Goal: Information Seeking & Learning: Check status

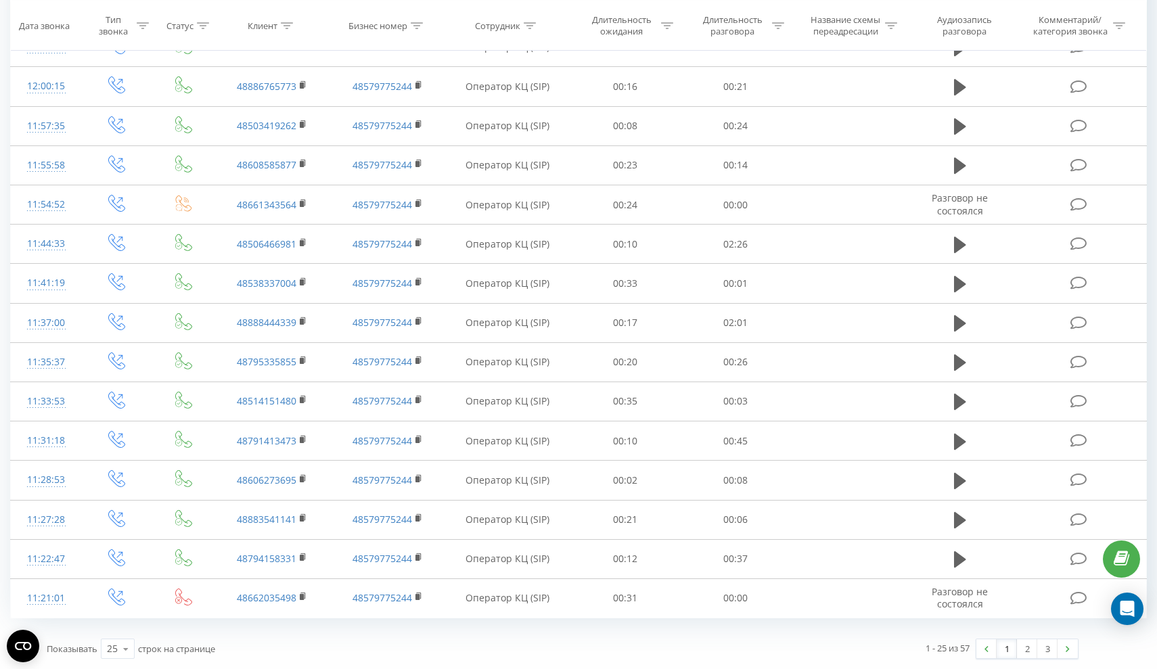
scroll to position [577, 0]
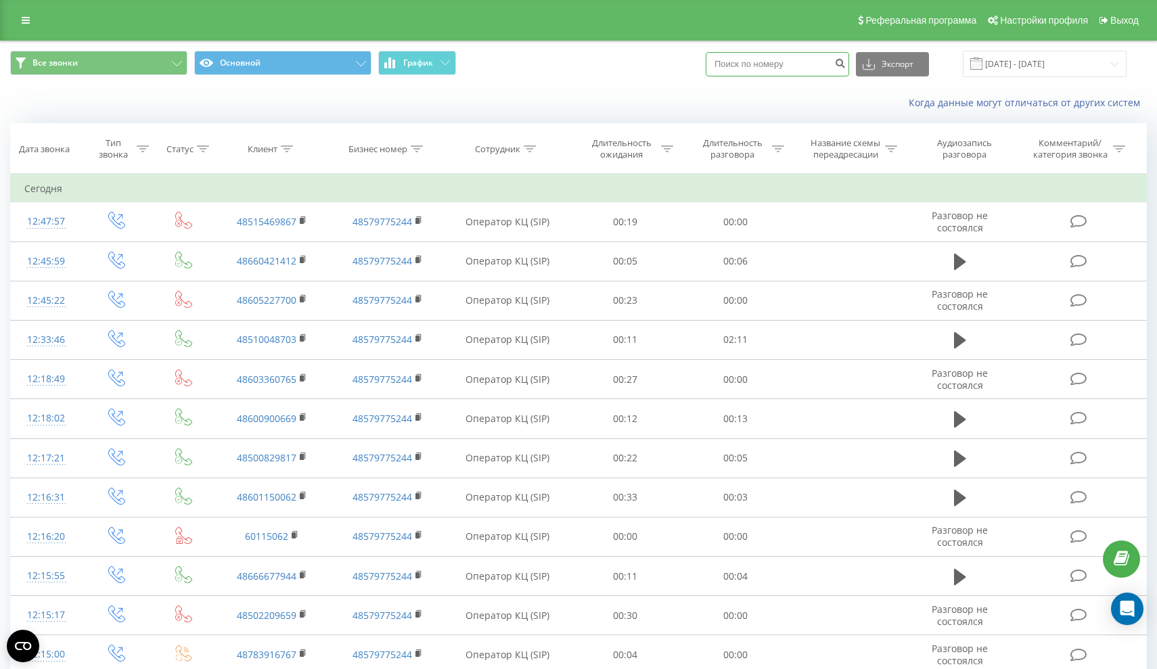
click at [820, 75] on input at bounding box center [777, 64] width 143 height 24
paste input "48518891716"
type input "48518891716"
click at [846, 66] on icon "submit" at bounding box center [841, 62] width 12 height 8
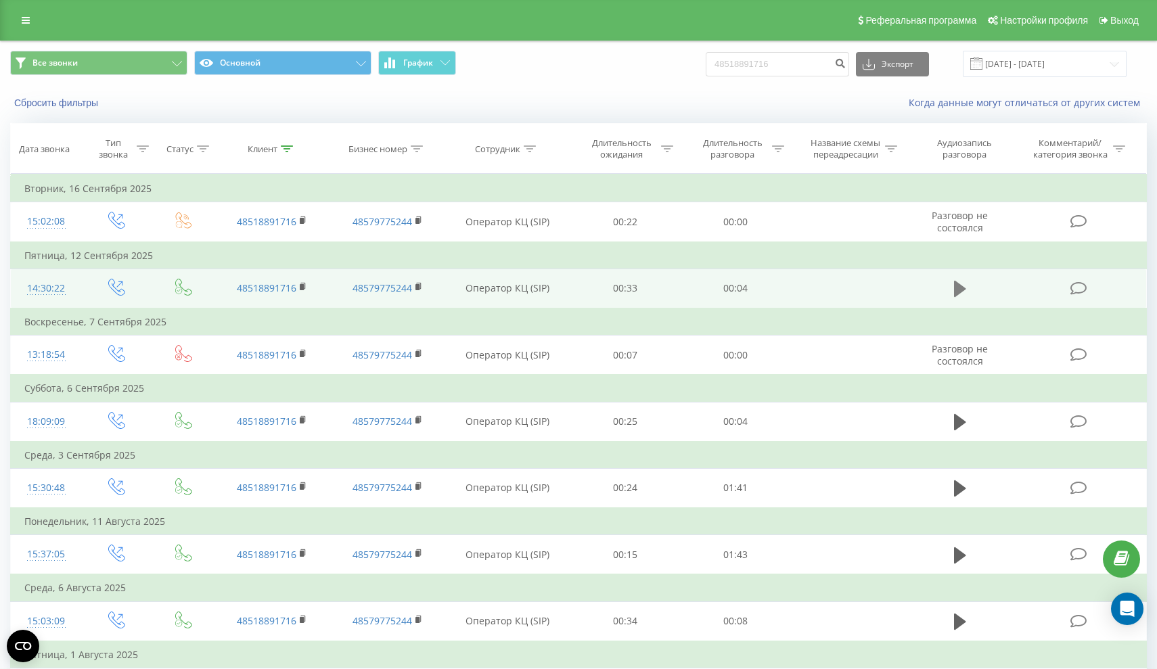
click at [965, 299] on icon at bounding box center [960, 289] width 12 height 19
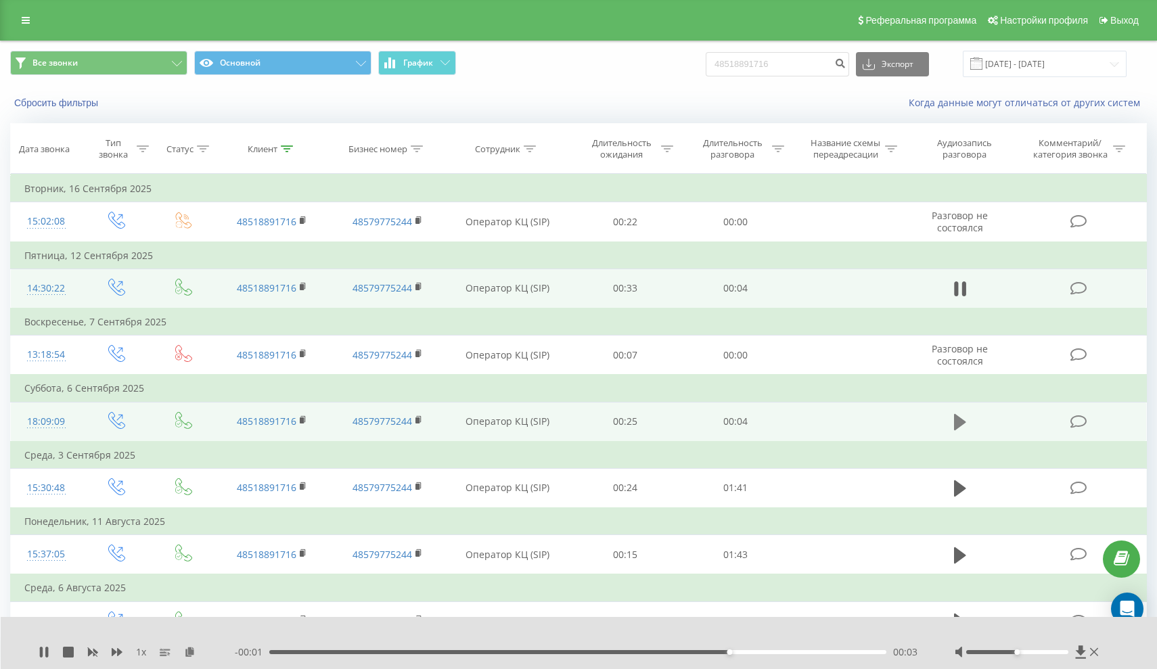
click at [959, 430] on icon at bounding box center [960, 422] width 12 height 16
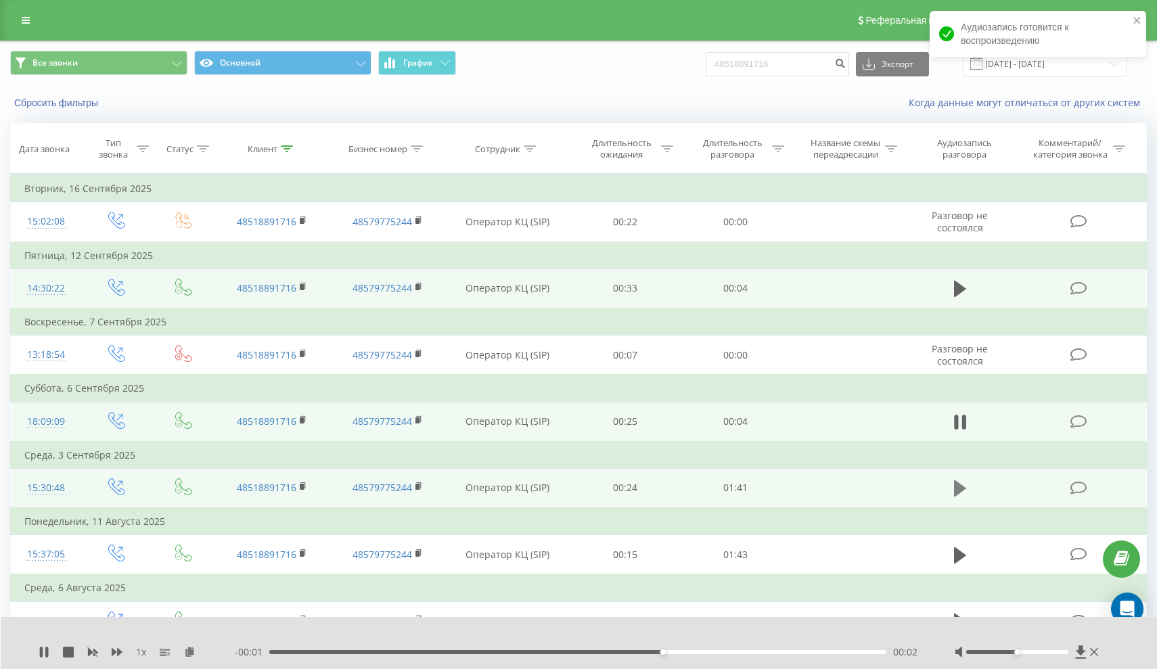
click at [956, 497] on icon at bounding box center [960, 489] width 12 height 16
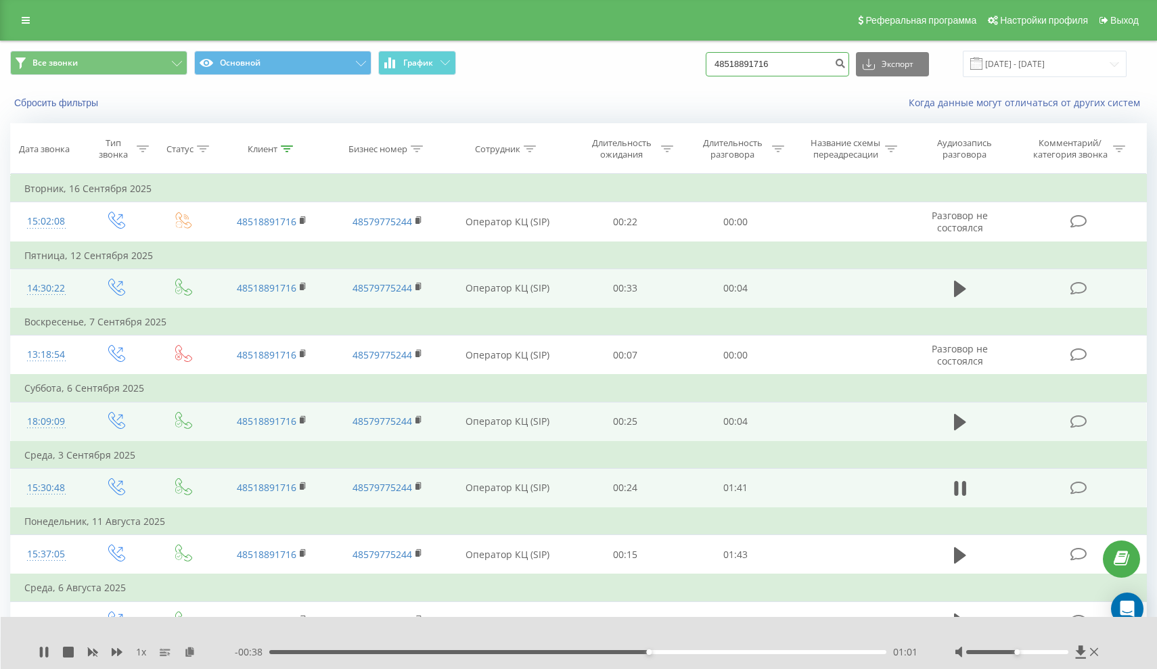
click at [829, 76] on input "48518891716" at bounding box center [777, 64] width 143 height 24
type input "4"
paste input "796856514"
type input "796856514"
click at [846, 66] on icon "submit" at bounding box center [841, 62] width 12 height 8
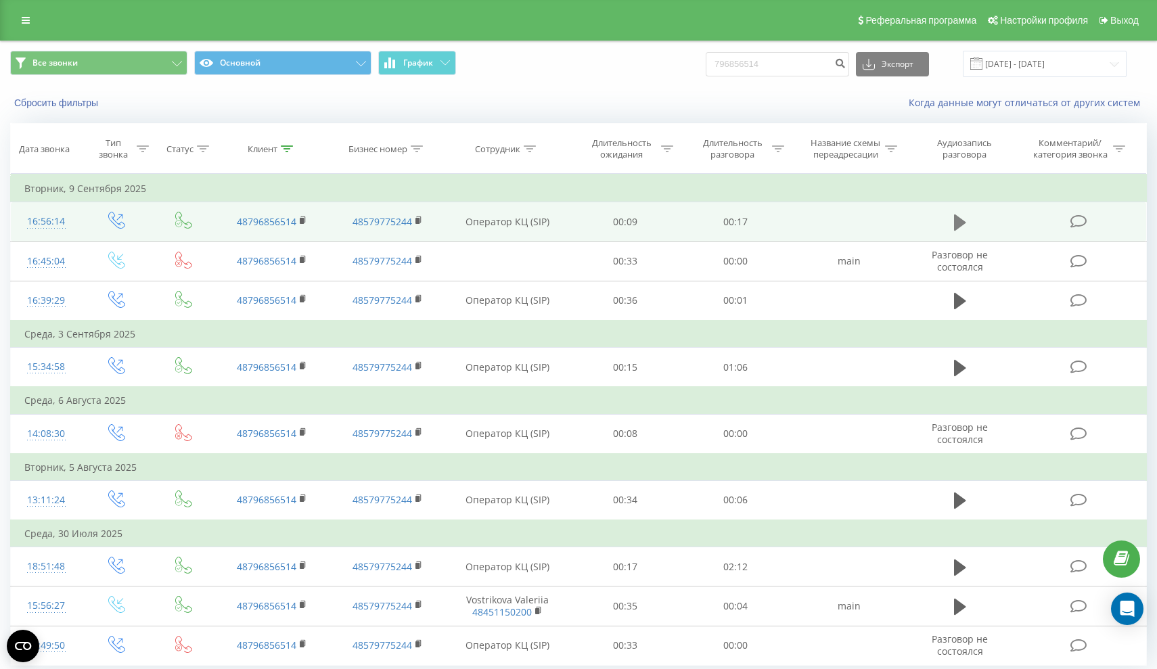
click at [960, 231] on icon at bounding box center [960, 222] width 12 height 19
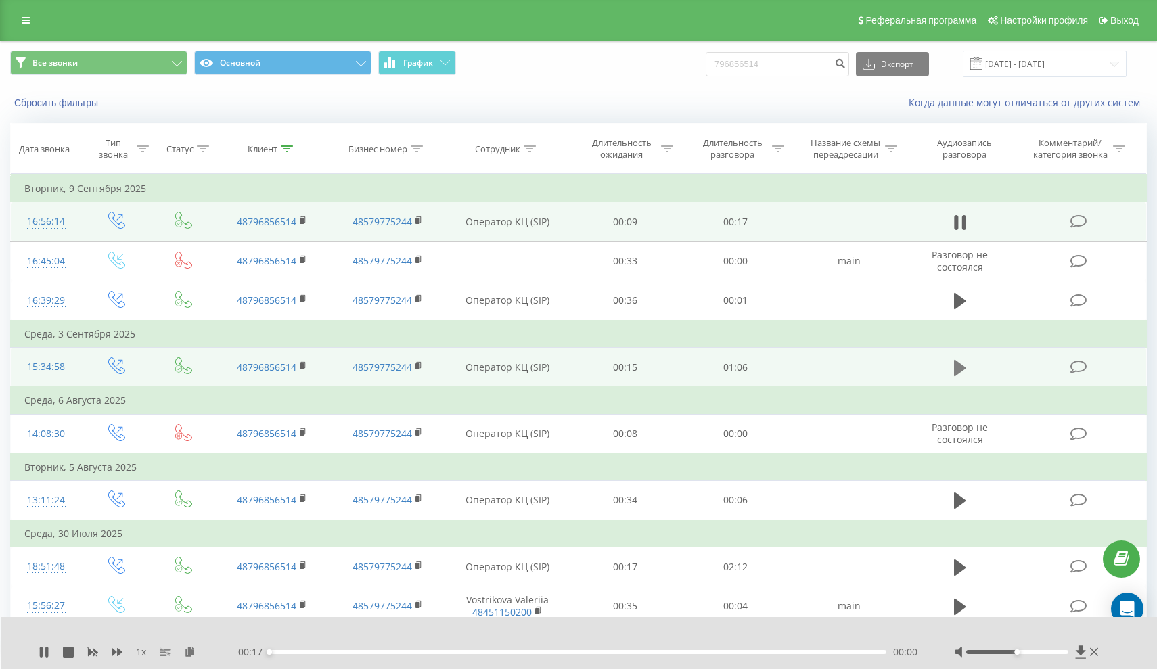
click at [954, 378] on icon at bounding box center [960, 368] width 12 height 19
click at [966, 376] on icon at bounding box center [964, 368] width 4 height 15
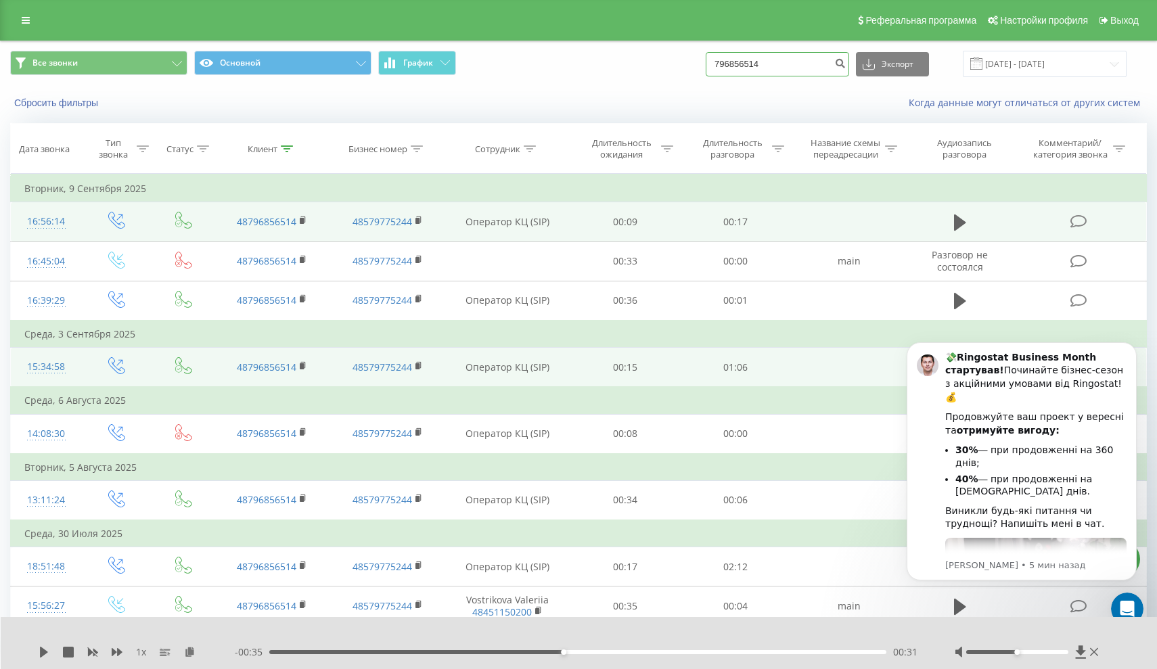
drag, startPoint x: 808, startPoint y: 62, endPoint x: 676, endPoint y: 62, distance: 131.3
click at [676, 62] on div "Все звонки Основной График 796856514 Экспорт .csv .xls .xlsx 22.06.2025 - 22.09…" at bounding box center [578, 64] width 1137 height 26
click at [716, 70] on div "Все звонки Основной График Экспорт .csv .xls .xlsx 22.06.2025 - 22.09.2025" at bounding box center [578, 64] width 1137 height 26
click at [1017, 66] on input "22.06.2025 - 22.09.2025" at bounding box center [1045, 64] width 164 height 26
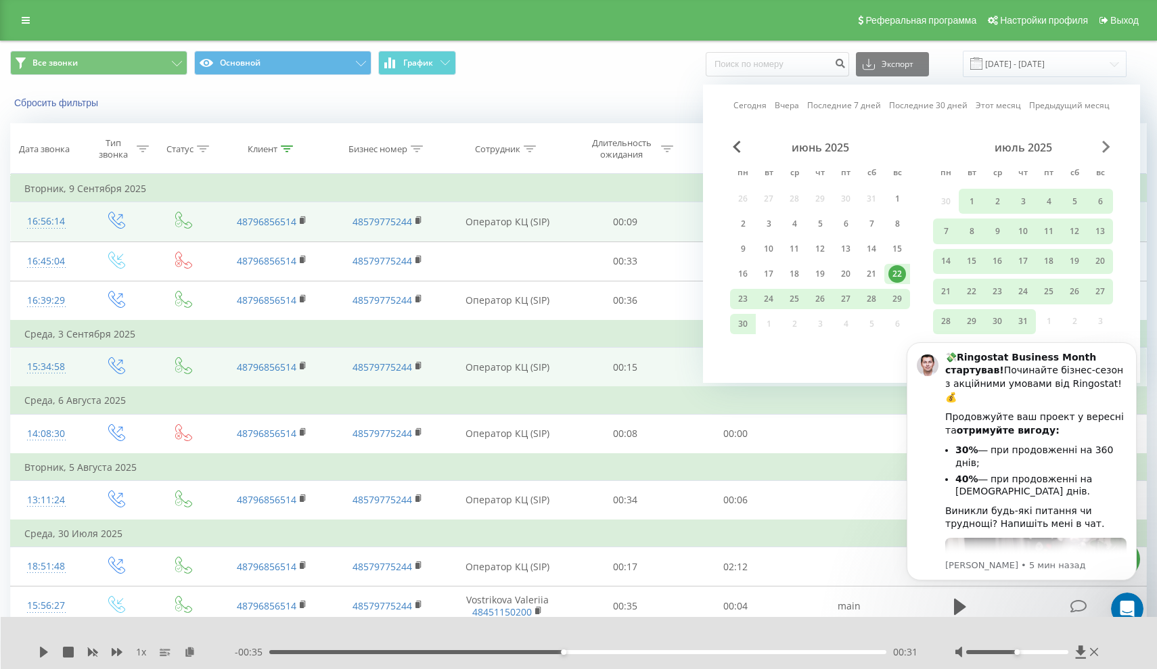
click at [1103, 148] on span "Next Month" at bounding box center [1107, 147] width 8 height 12
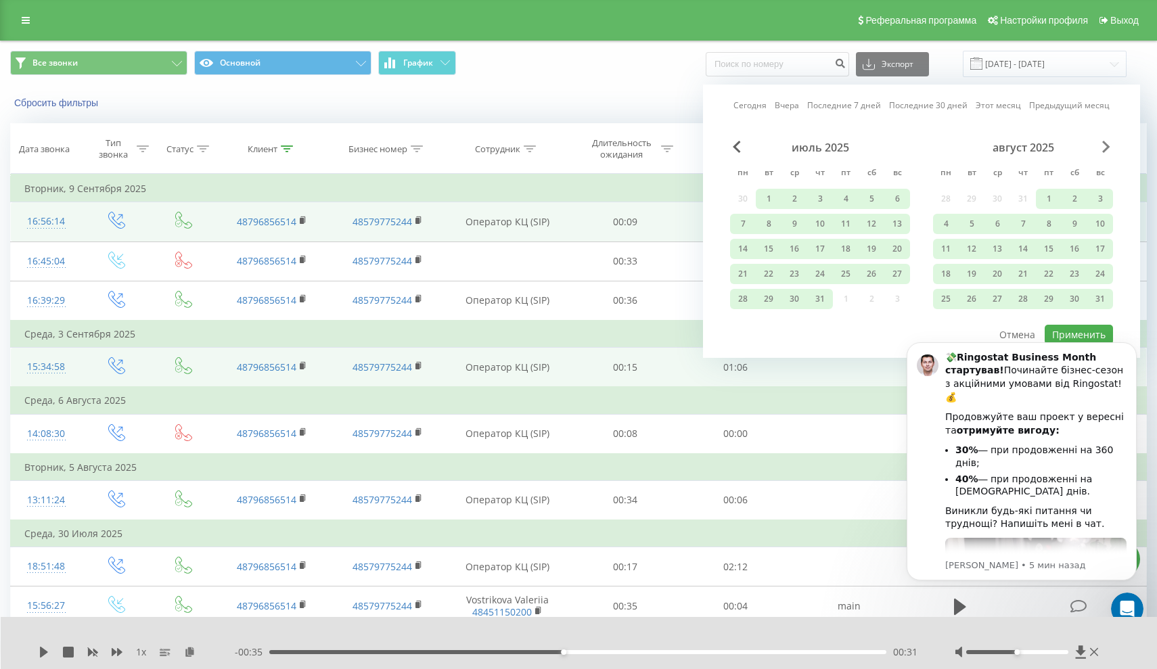
click at [1105, 143] on span "Next Month" at bounding box center [1107, 147] width 8 height 12
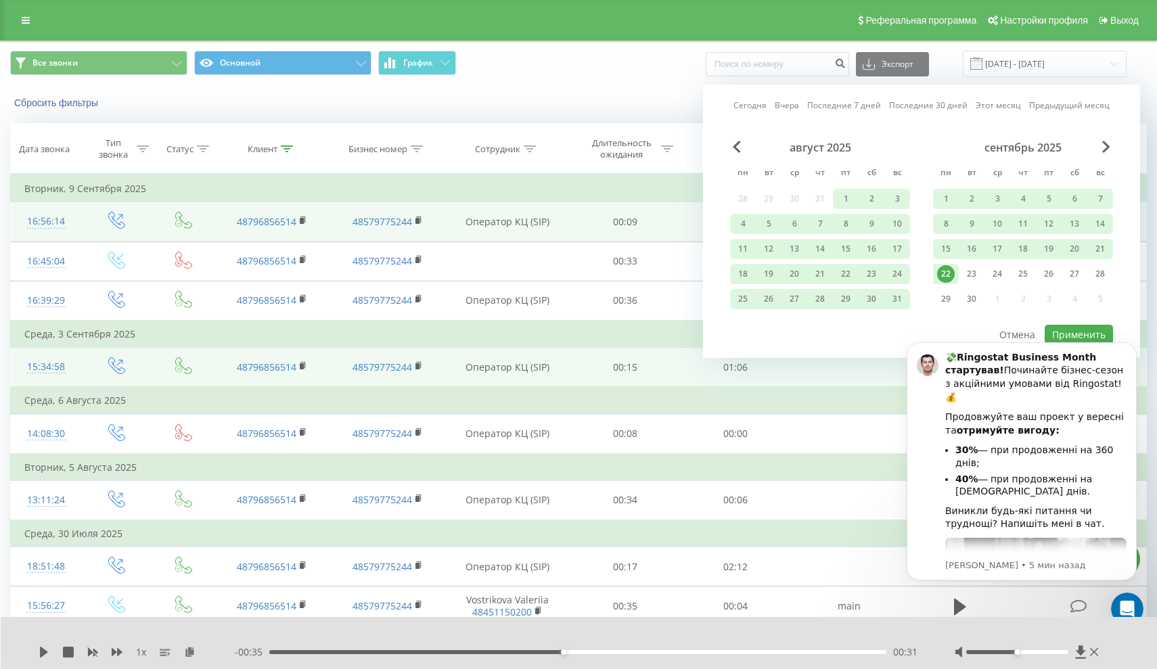
click at [947, 271] on div "22" at bounding box center [946, 274] width 18 height 18
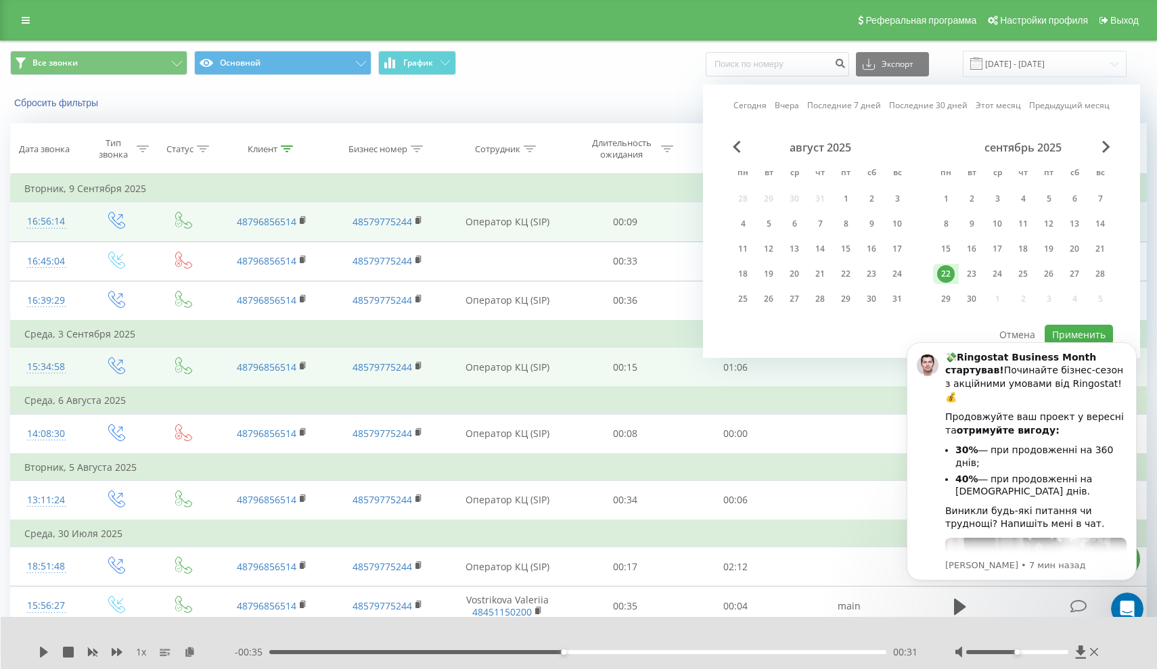
click at [1077, 338] on body "💸 Ringostat Business Month стартував! Починайте бізнес-сезон з акційними умовам…" at bounding box center [1022, 460] width 260 height 248
click at [1074, 332] on html "💸 Ringostat Business Month стартував! Починайте бізнес-сезон з акційними умовам…" at bounding box center [1022, 459] width 271 height 259
click at [1133, 347] on icon "Dismiss notification" at bounding box center [1132, 346] width 5 height 5
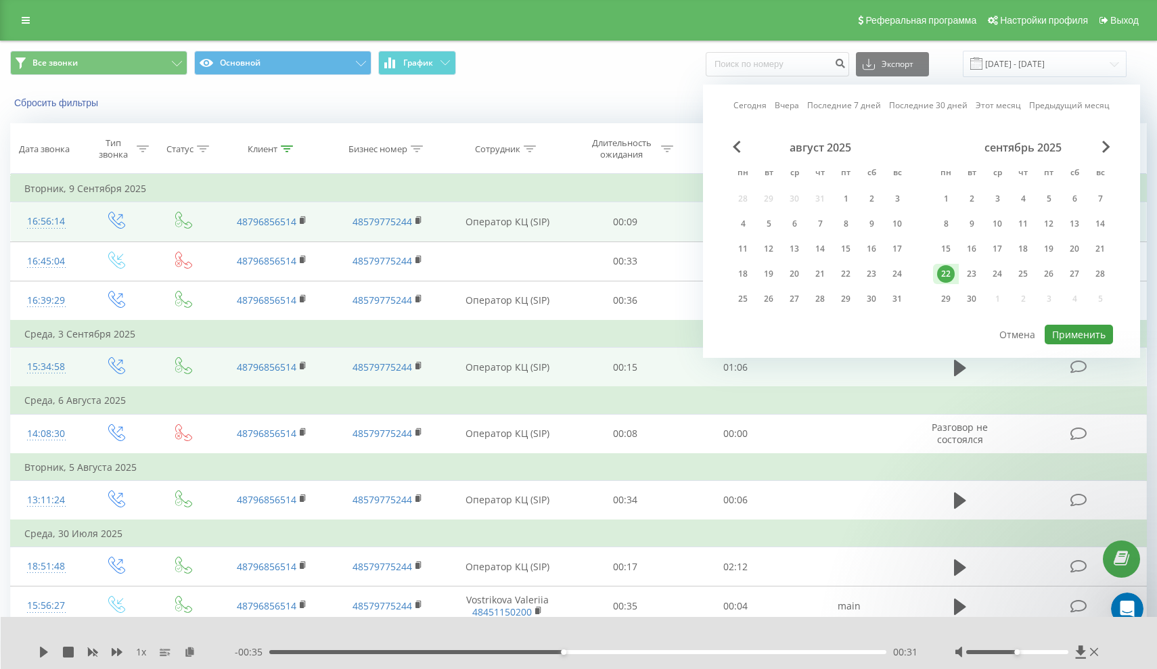
click at [1079, 337] on button "Применить" at bounding box center [1079, 335] width 68 height 20
type input "[DATE] - [DATE]"
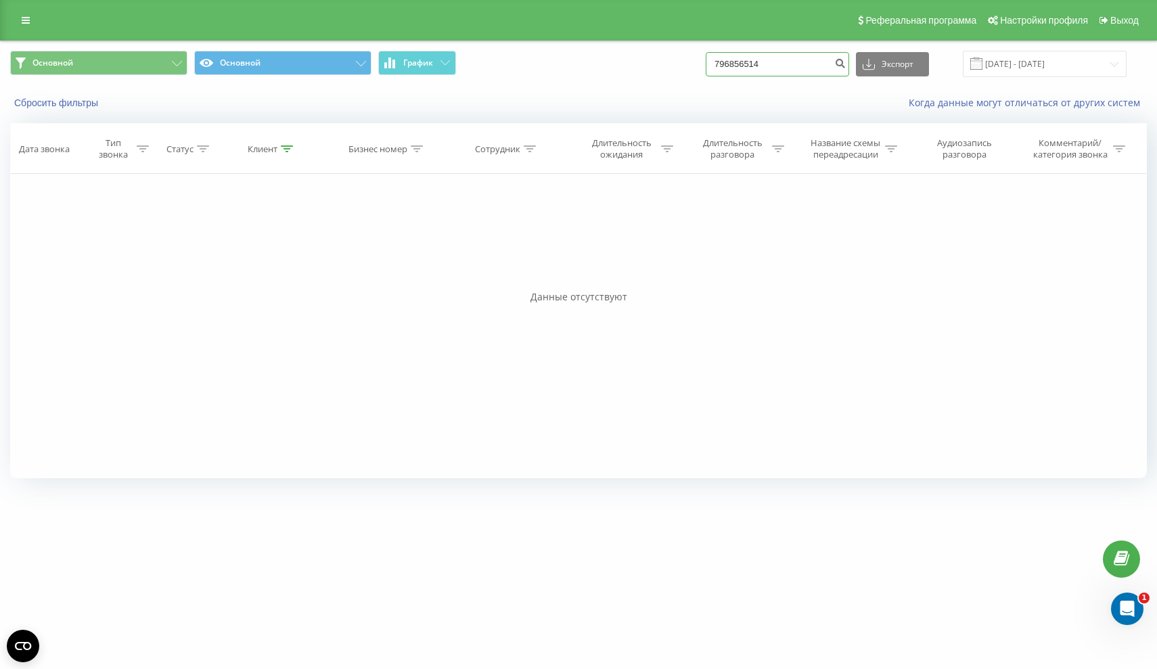
click at [793, 76] on input "796856514" at bounding box center [777, 64] width 143 height 24
type input "7"
click at [681, 110] on div "Когда данные могут отличаться от других систем" at bounding box center [796, 103] width 723 height 14
drag, startPoint x: 813, startPoint y: 77, endPoint x: 634, endPoint y: 62, distance: 180.0
click at [634, 62] on div "Основной Основной График 796856514 Экспорт .csv .xls .xlsx [DATE] - [DATE]" at bounding box center [579, 63] width 1156 height 45
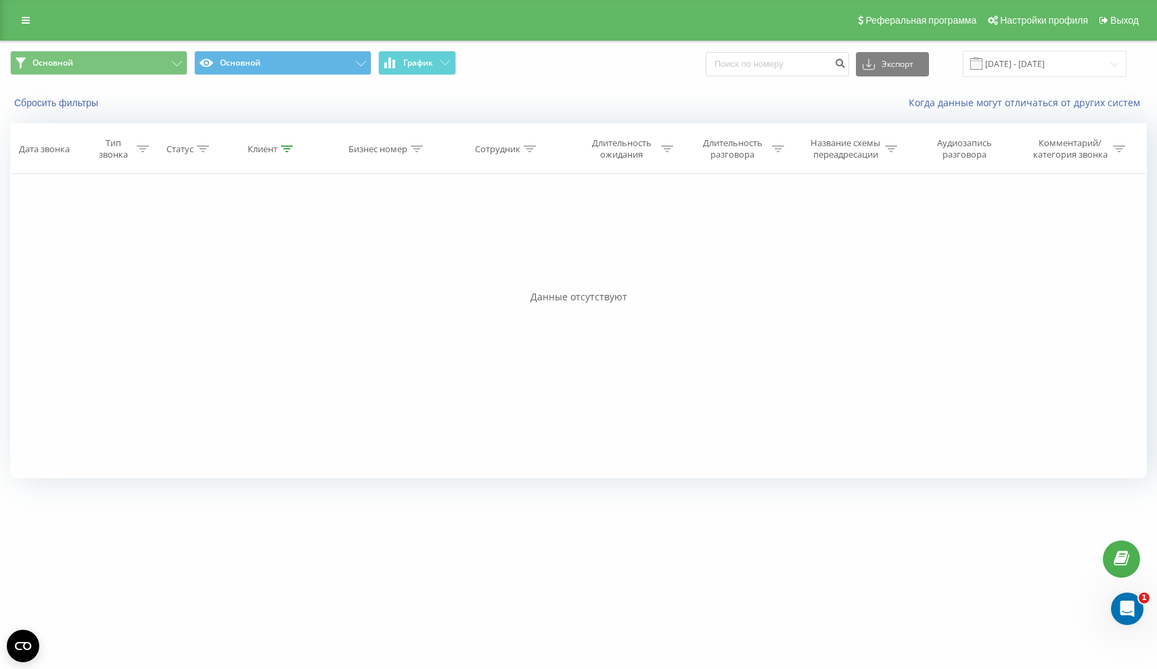
click at [560, 77] on span "Основной Основной График" at bounding box center [289, 64] width 558 height 26
click at [1086, 70] on input "[DATE] - [DATE]" at bounding box center [1045, 64] width 164 height 26
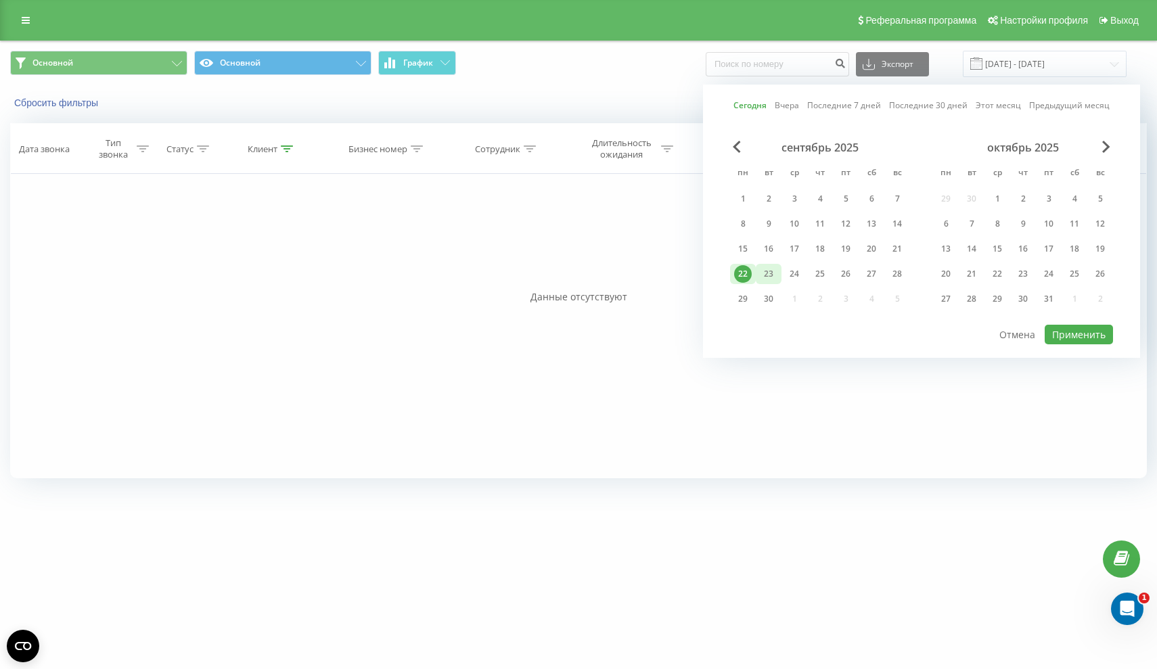
click at [768, 283] on div "23" at bounding box center [769, 274] width 18 height 18
click at [745, 283] on div "22" at bounding box center [743, 274] width 18 height 18
click at [1071, 345] on button "Применить" at bounding box center [1079, 335] width 68 height 20
type input "[DATE] - [DATE]"
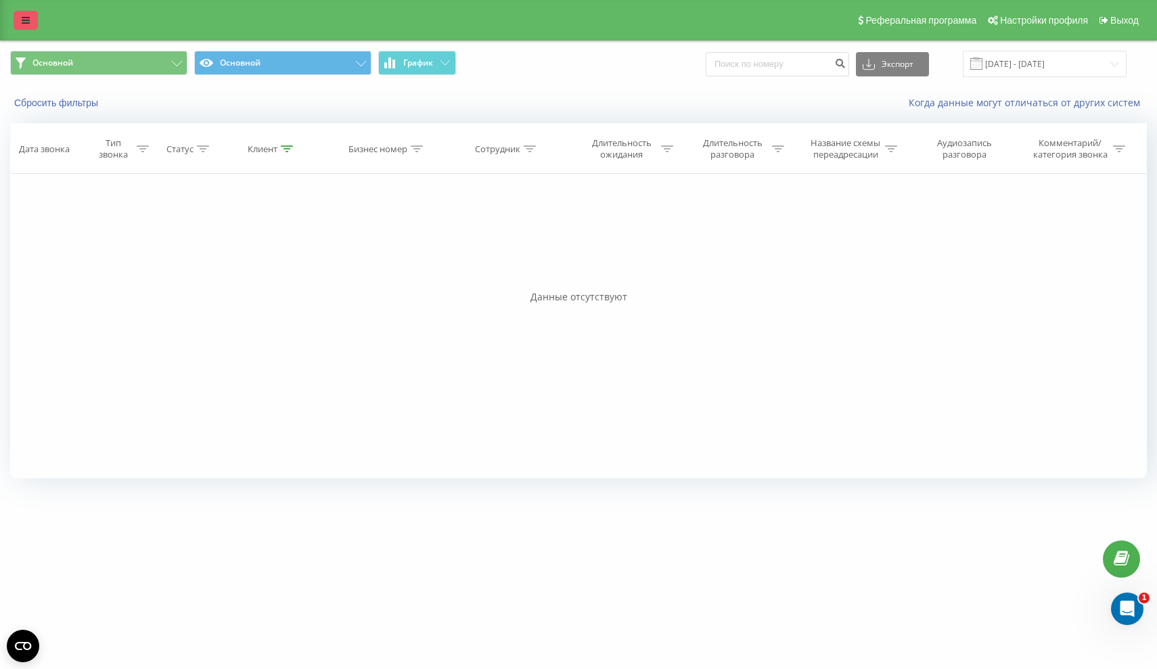
click at [23, 23] on icon at bounding box center [26, 20] width 8 height 9
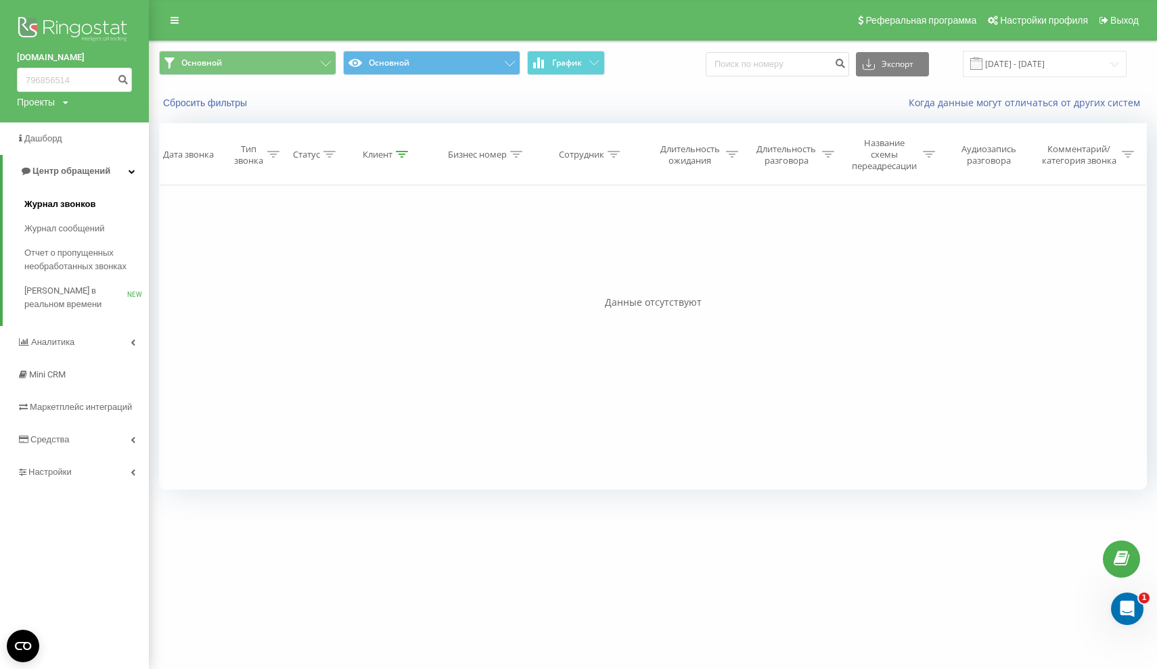
click at [58, 202] on span "Журнал звонков" at bounding box center [59, 205] width 71 height 14
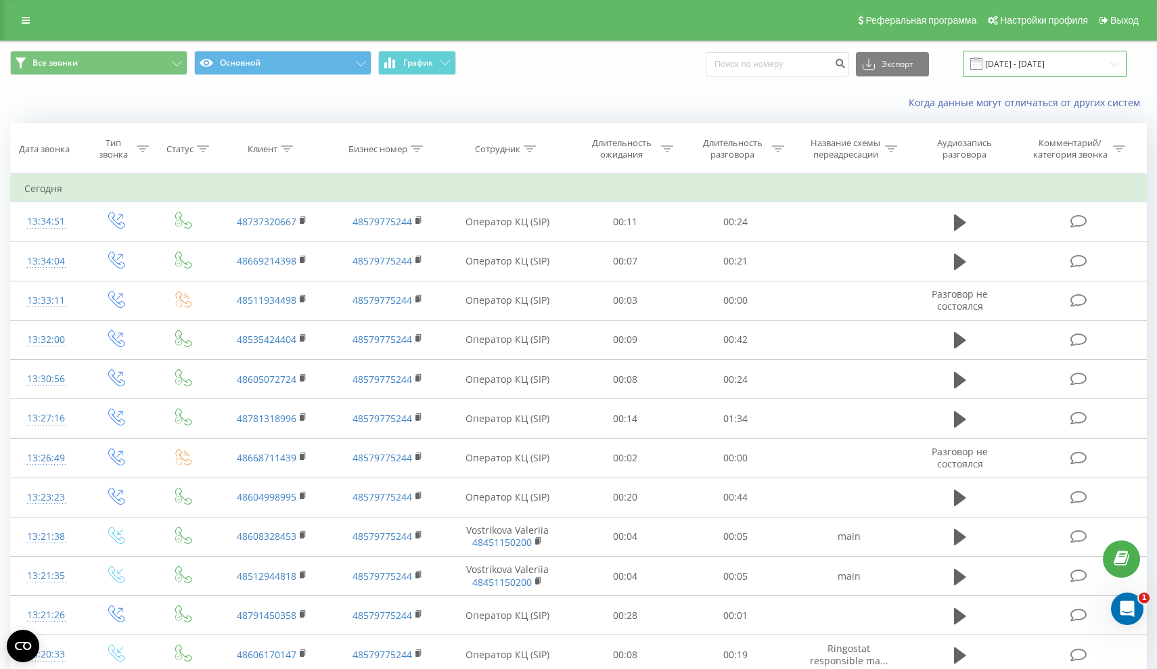
click at [1010, 77] on input "[DATE] - [DATE]" at bounding box center [1045, 64] width 164 height 26
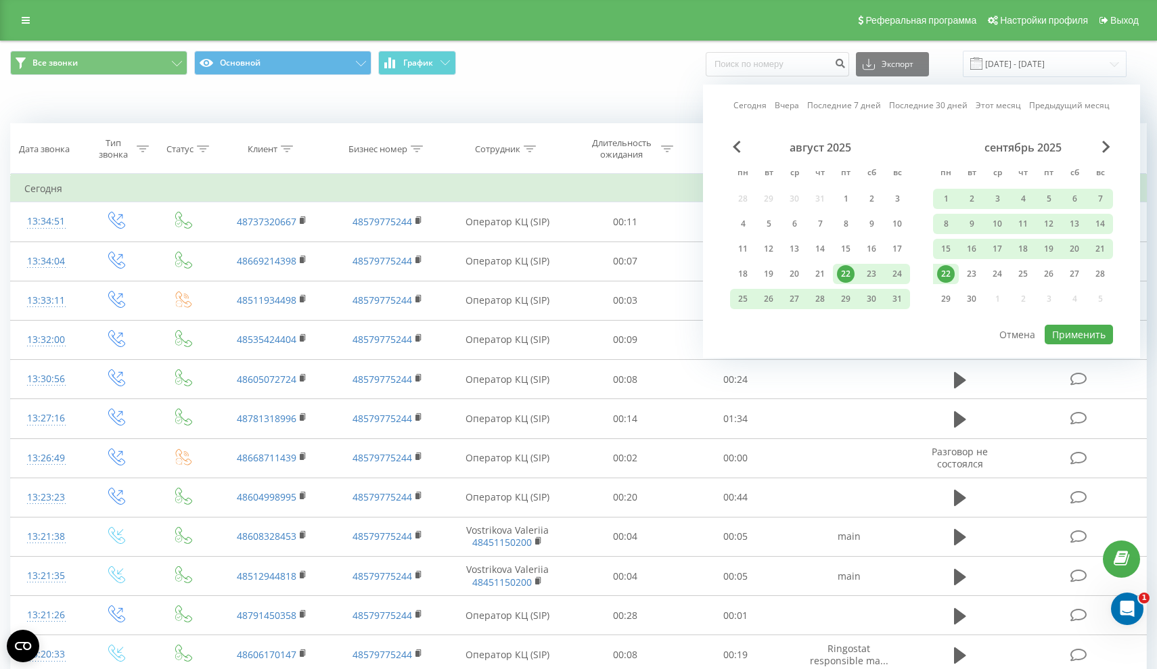
click at [946, 283] on div "22" at bounding box center [946, 274] width 18 height 18
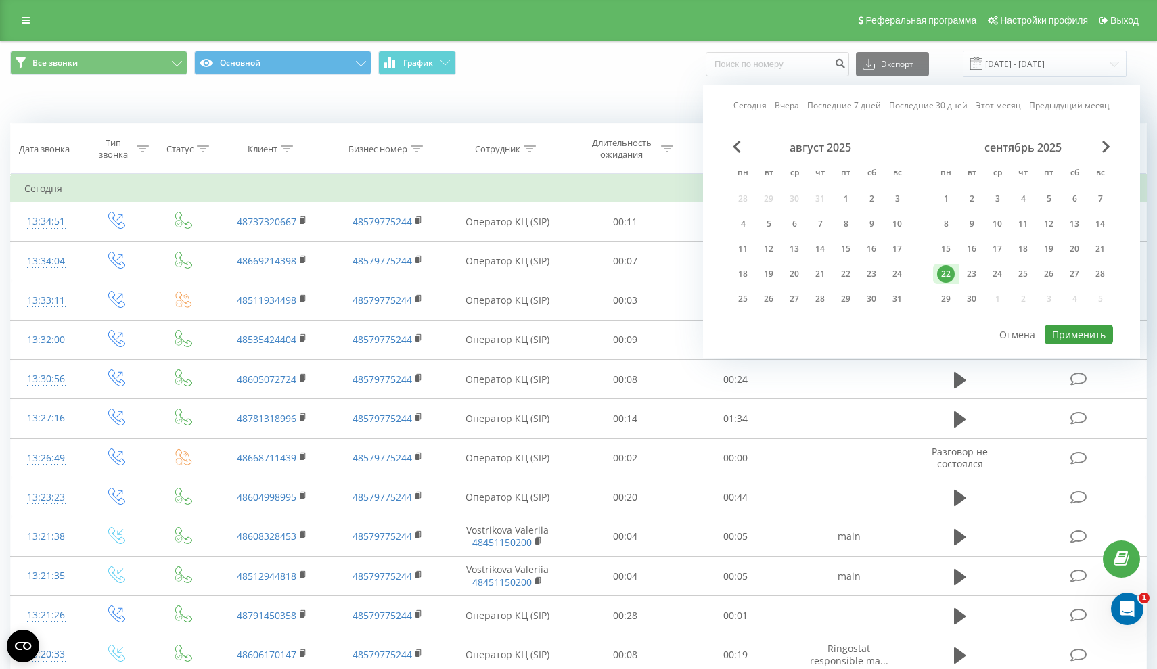
click at [1089, 345] on button "Применить" at bounding box center [1079, 335] width 68 height 20
type input "[DATE] - [DATE]"
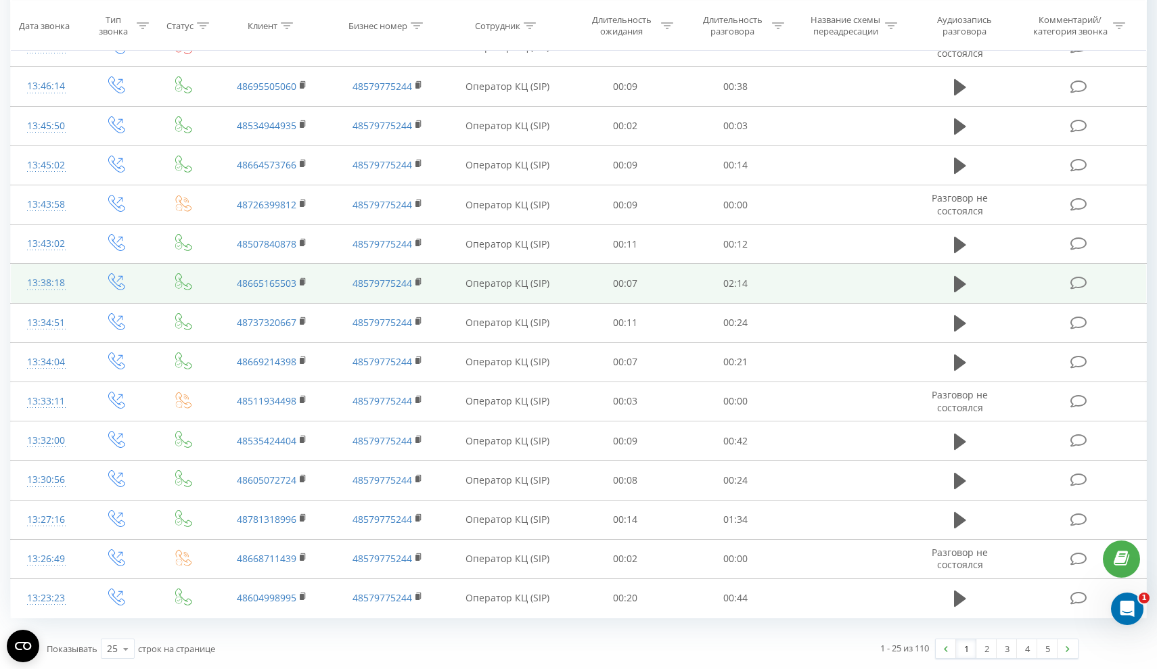
scroll to position [577, 0]
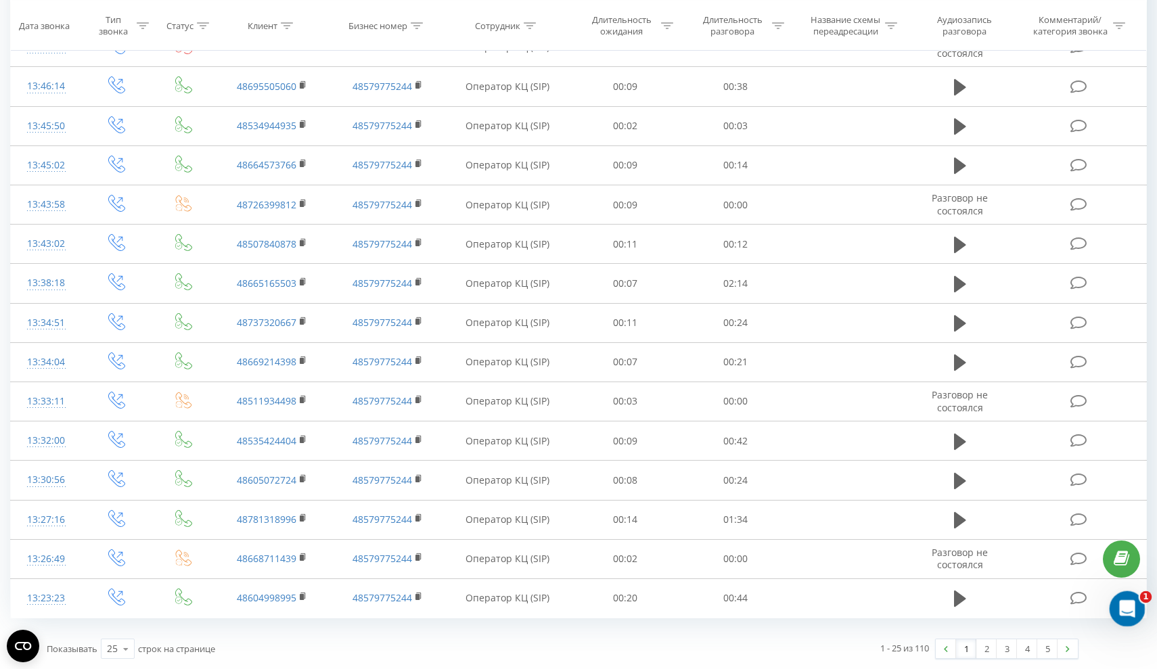
click at [1126, 611] on icon "Открыть службу сообщений Intercom" at bounding box center [1126, 607] width 22 height 22
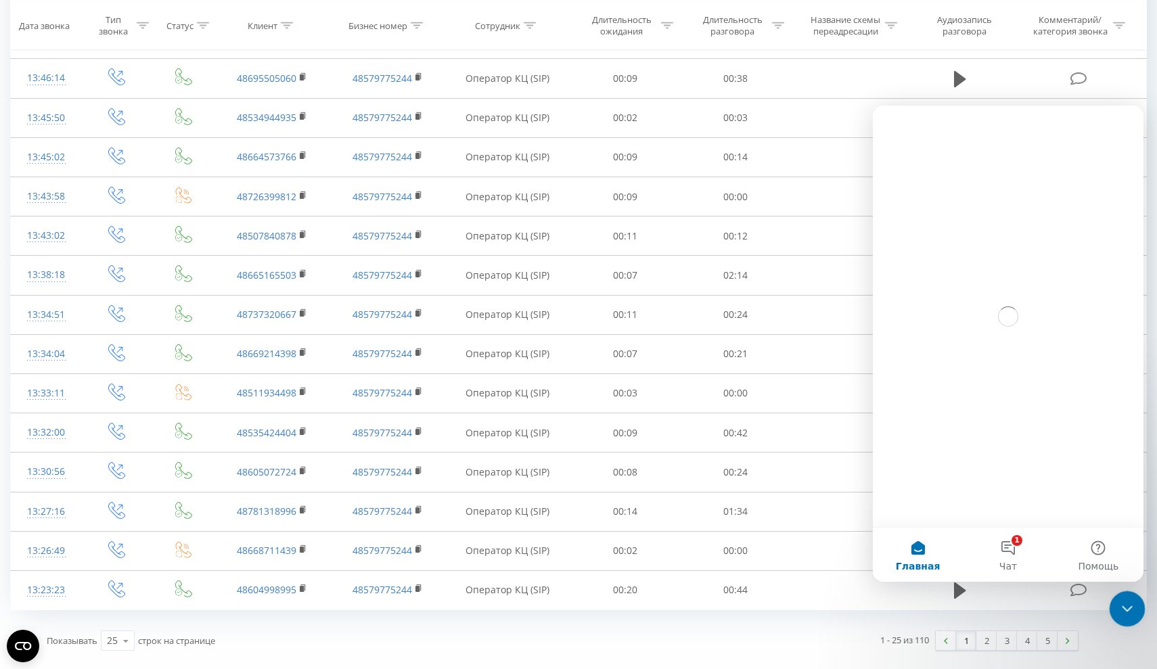
scroll to position [0, 0]
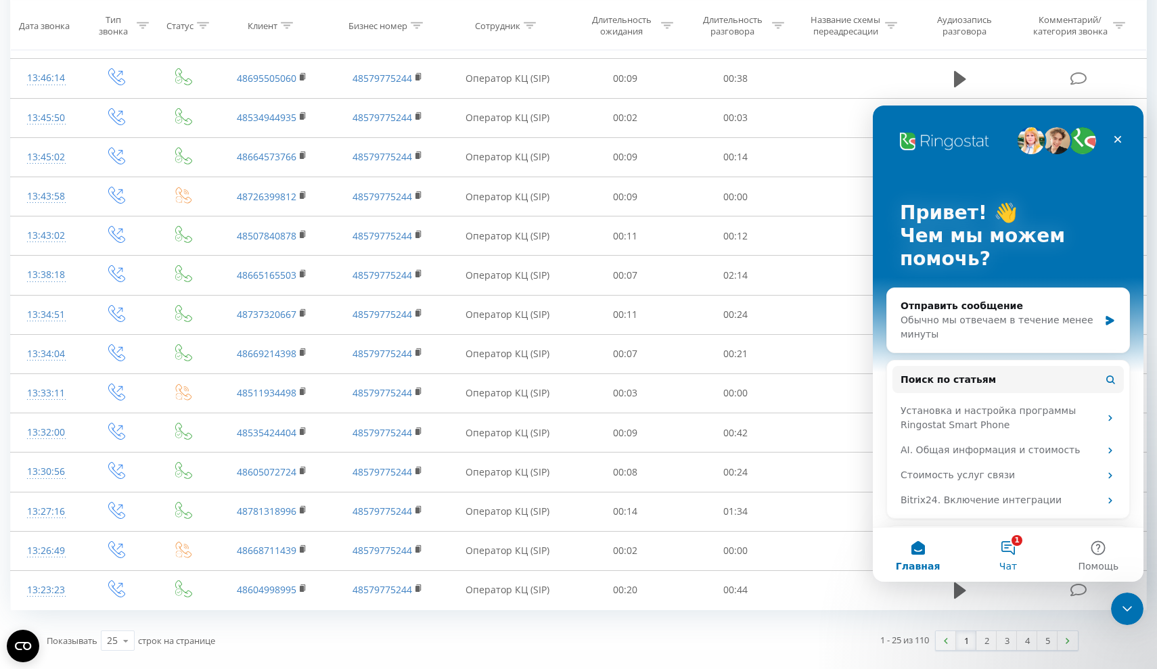
click at [1010, 562] on span "Чат" at bounding box center [1009, 566] width 18 height 9
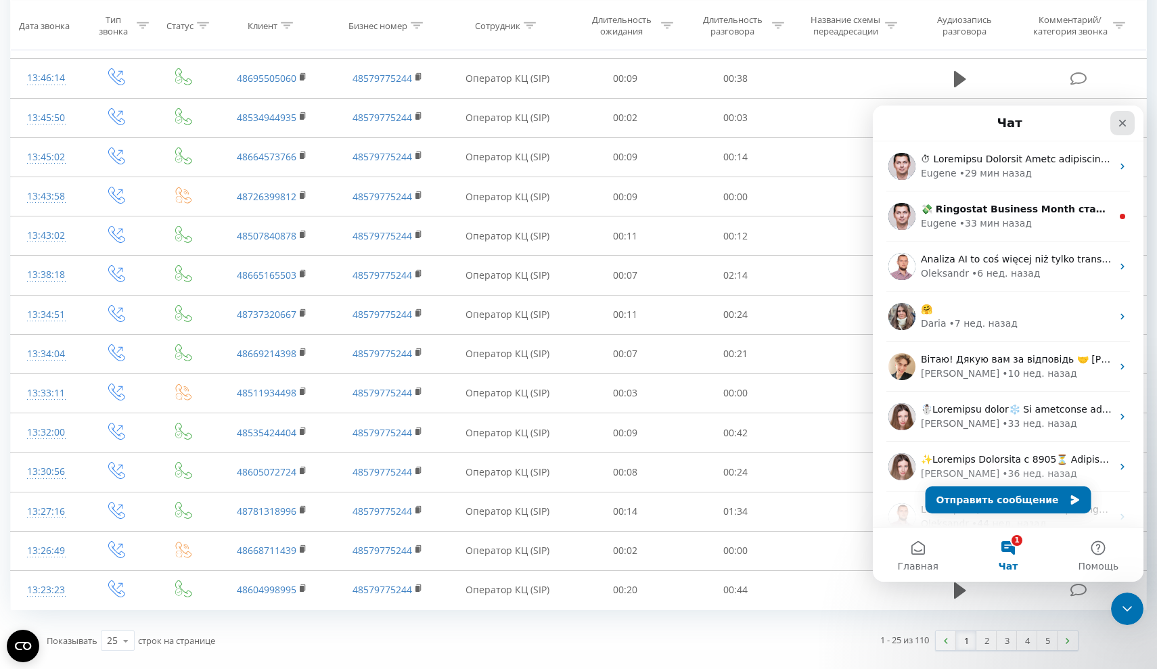
click at [1127, 126] on icon "Закрыть" at bounding box center [1123, 123] width 11 height 11
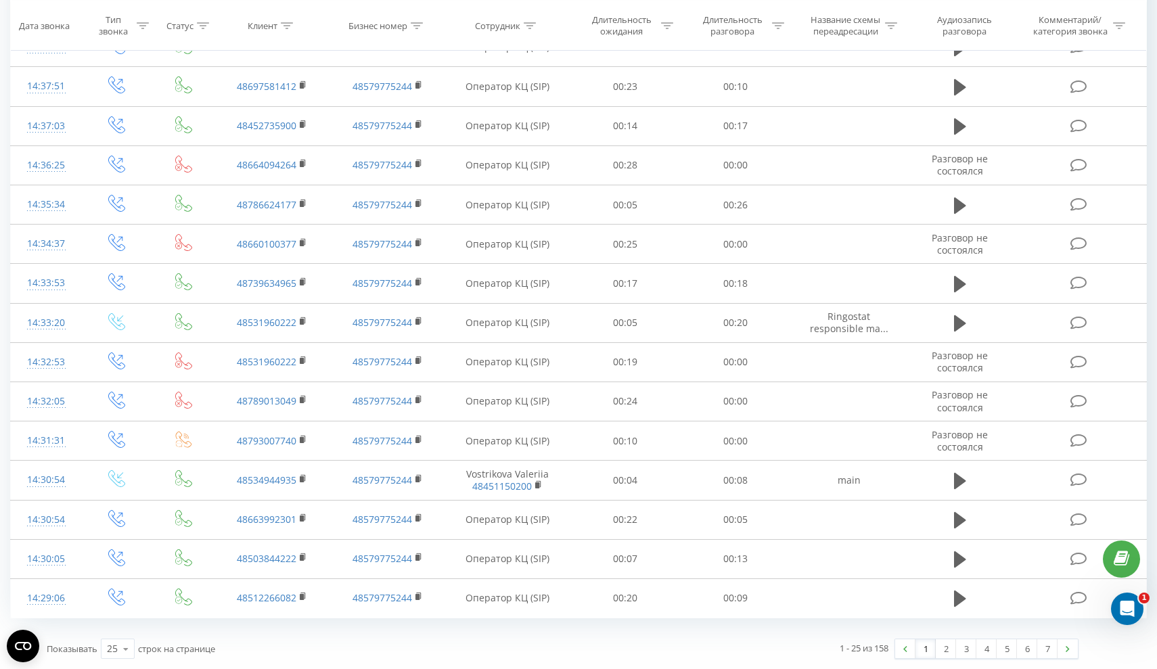
scroll to position [564, 0]
